Goal: Check status

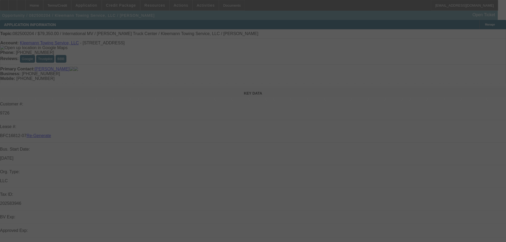
select select "3"
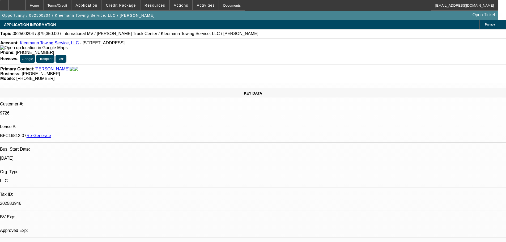
select select "0"
select select "6"
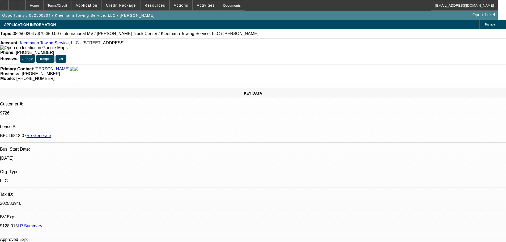
click at [197, 4] on span "Activities" at bounding box center [206, 5] width 18 height 4
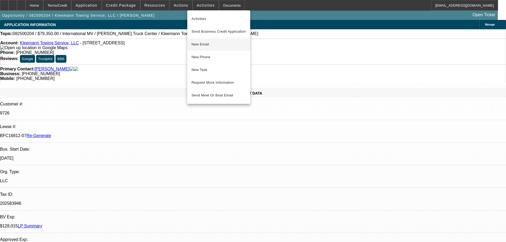
click at [216, 45] on span "New Email" at bounding box center [219, 44] width 54 height 6
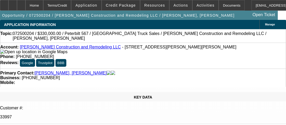
select select "4"
select select "0"
select select "2"
select select "0"
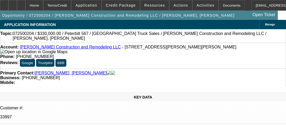
select select "6"
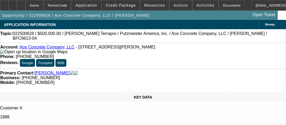
select select "4"
select select "0"
select select "3"
select select "0"
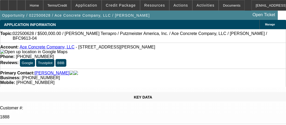
select select "6"
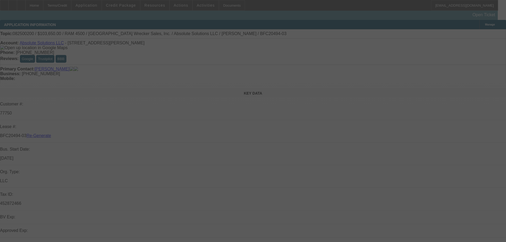
select select "3"
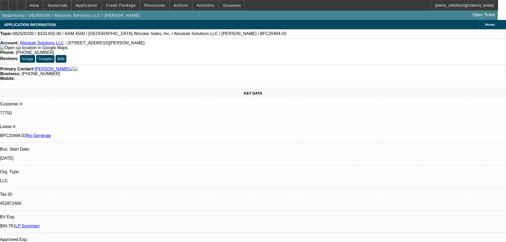
select select "0"
select select "5"
click at [225, 9] on div "Documents" at bounding box center [232, 5] width 26 height 11
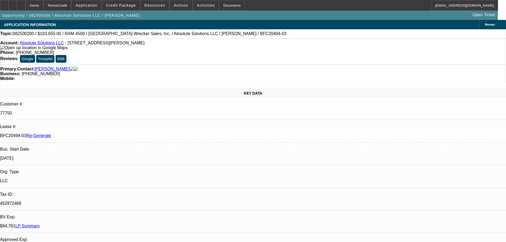
scroll to position [159, 0]
drag, startPoint x: 379, startPoint y: 85, endPoint x: 379, endPoint y: 90, distance: 4.5
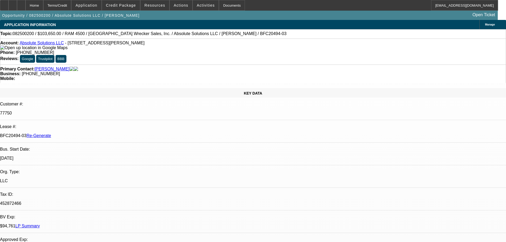
scroll to position [478, 0]
